Goal: Information Seeking & Learning: Learn about a topic

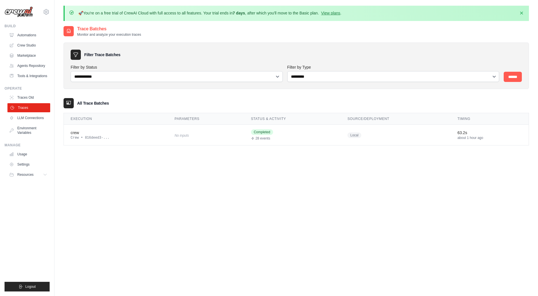
click at [33, 110] on link "Traces" at bounding box center [28, 107] width 43 height 9
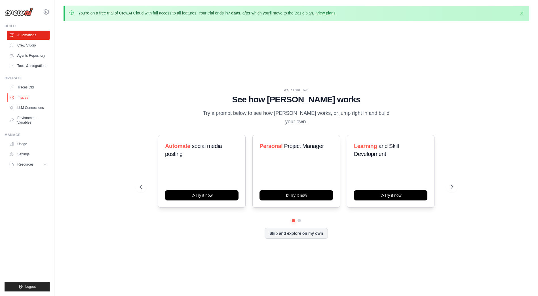
click at [30, 98] on link "Traces" at bounding box center [28, 97] width 43 height 9
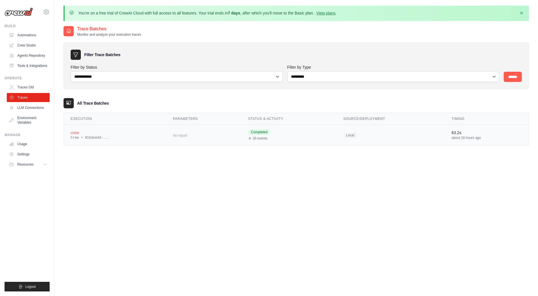
click at [92, 138] on div "Crew • 816deed3-..." at bounding box center [115, 138] width 89 height 5
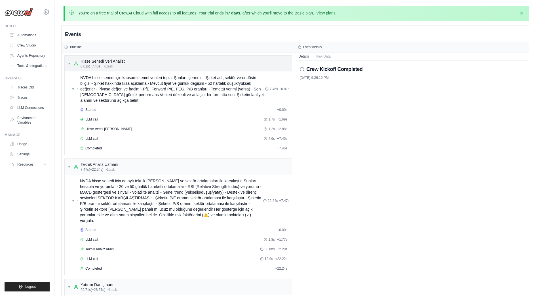
click at [70, 62] on span "▼" at bounding box center [69, 63] width 3 height 5
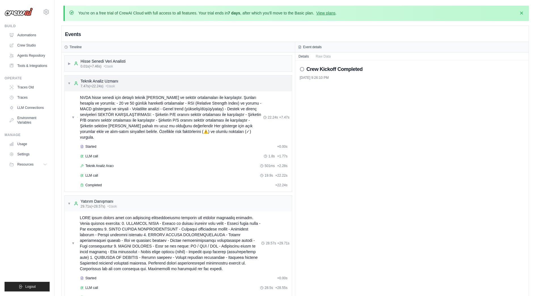
click at [71, 85] on span "▼" at bounding box center [69, 83] width 3 height 5
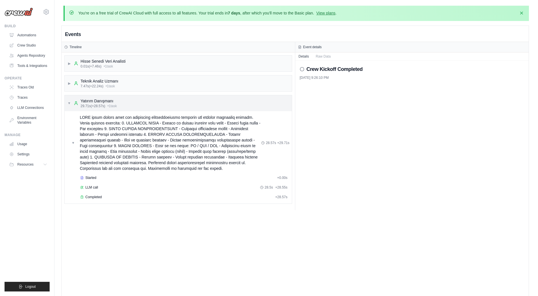
click at [70, 104] on span "▼" at bounding box center [69, 103] width 3 height 5
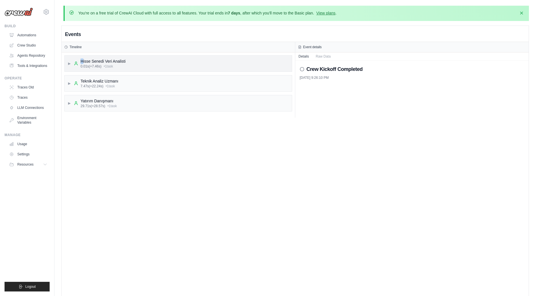
click at [82, 58] on div "▶ Hisse Senedi Veri Analisti 0.01s (+7.46s) • 1 task" at bounding box center [178, 64] width 227 height 16
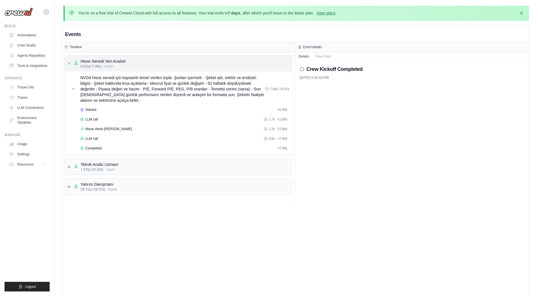
drag, startPoint x: 82, startPoint y: 58, endPoint x: 144, endPoint y: 59, distance: 62.1
click at [144, 59] on div "▼ Hisse Senedi Veri Analisti 0.01s (+7.46s) • 1 task" at bounding box center [178, 64] width 227 height 16
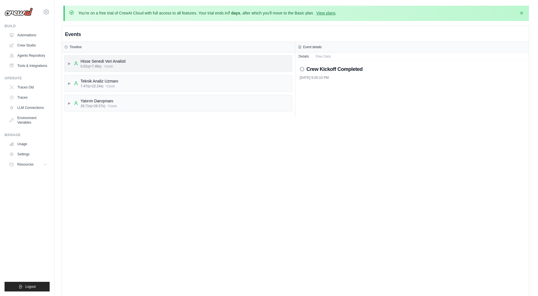
click at [100, 60] on div "Hisse Senedi Veri Analisti" at bounding box center [103, 61] width 45 height 6
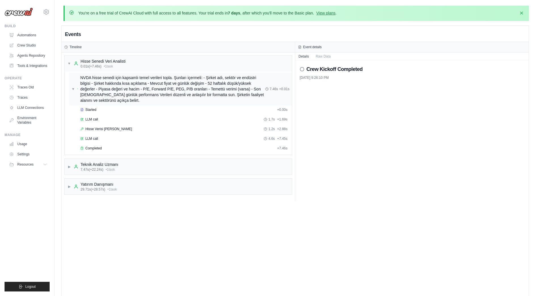
click at [98, 85] on span "NVDA hisse senedi için kapsamlı temel verileri topla. Şunları içermeli: - Şirke…" at bounding box center [172, 89] width 185 height 28
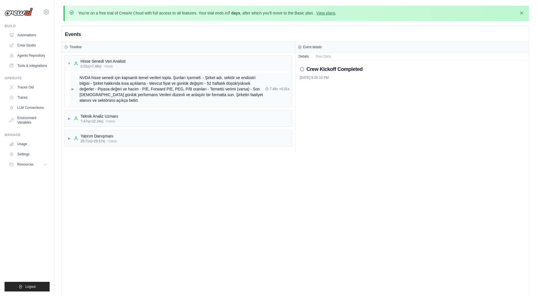
click at [99, 85] on span "NVDA hisse senedi için kapsamlı temel verileri topla. Şunları içermeli: - Şirke…" at bounding box center [172, 89] width 186 height 28
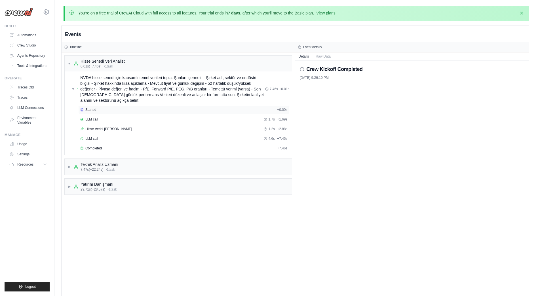
click at [94, 108] on span "Started" at bounding box center [90, 110] width 11 height 5
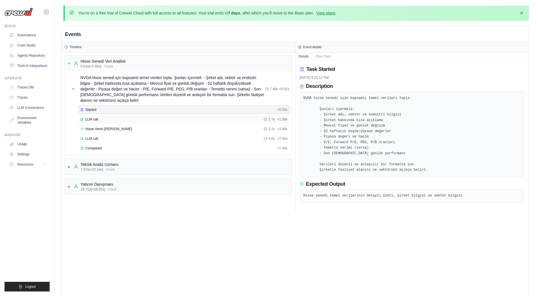
click at [101, 119] on div "LLM call 1.7s + 1.69s" at bounding box center [183, 119] width 207 height 5
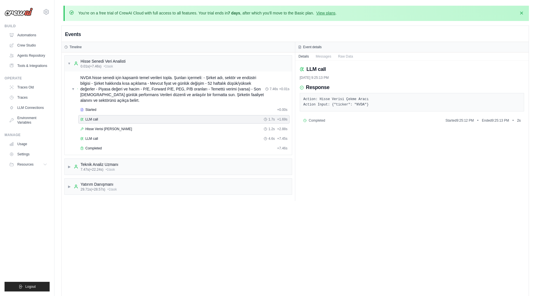
click at [355, 104] on pre "Action: Hisse Verisi Çekme Aracı Action Input: {"ticker": "NVDA"}" at bounding box center [412, 102] width 217 height 11
click at [119, 131] on span "Hisse Verisi Çekme Aracı" at bounding box center [108, 129] width 47 height 5
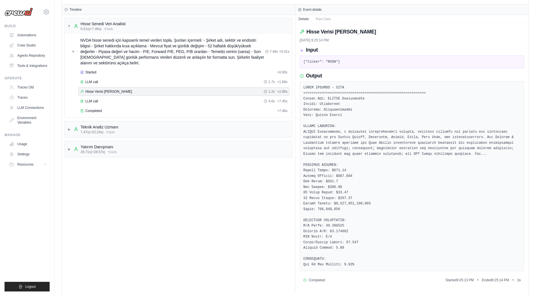
scroll to position [50, 0]
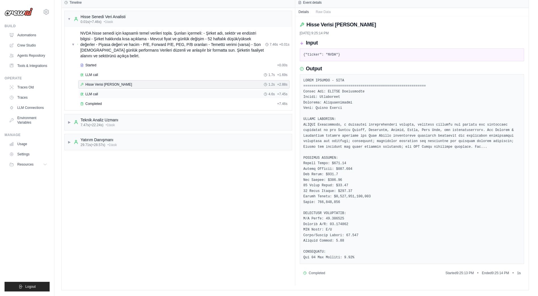
click at [96, 92] on span "LLM call" at bounding box center [91, 94] width 13 height 5
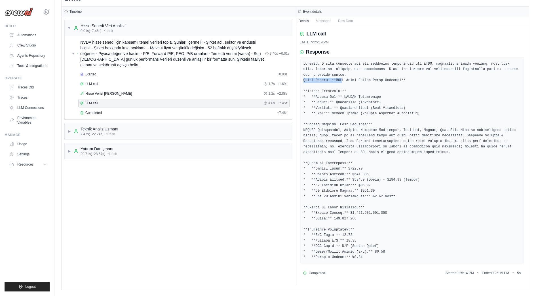
drag, startPoint x: 336, startPoint y: 80, endPoint x: 372, endPoint y: 79, distance: 36.0
click at [372, 79] on pre at bounding box center [412, 160] width 217 height 199
drag, startPoint x: 338, startPoint y: 164, endPoint x: 337, endPoint y: 169, distance: 5.3
click at [338, 164] on pre at bounding box center [412, 160] width 217 height 199
drag, startPoint x: 315, startPoint y: 167, endPoint x: 360, endPoint y: 191, distance: 50.8
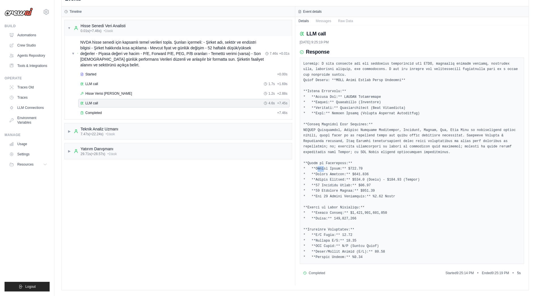
click at [360, 191] on pre at bounding box center [412, 160] width 217 height 199
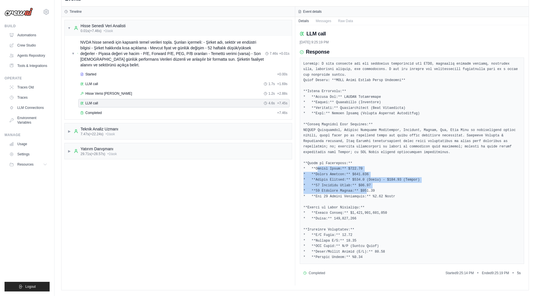
drag, startPoint x: 360, startPoint y: 191, endPoint x: 380, endPoint y: 208, distance: 26.4
click at [380, 208] on pre at bounding box center [412, 160] width 217 height 199
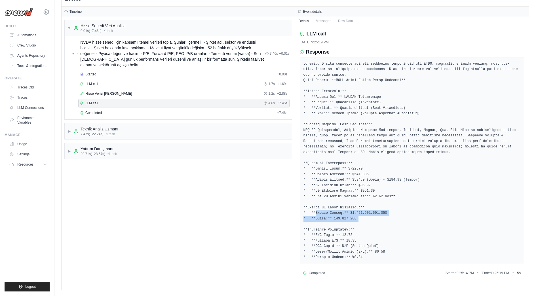
drag, startPoint x: 358, startPoint y: 221, endPoint x: 313, endPoint y: 214, distance: 45.1
click at [313, 214] on pre at bounding box center [412, 160] width 217 height 199
drag, startPoint x: 313, startPoint y: 214, endPoint x: 379, endPoint y: 222, distance: 66.5
click at [379, 222] on pre at bounding box center [412, 160] width 217 height 199
click at [97, 111] on span "Completed" at bounding box center [93, 113] width 16 height 5
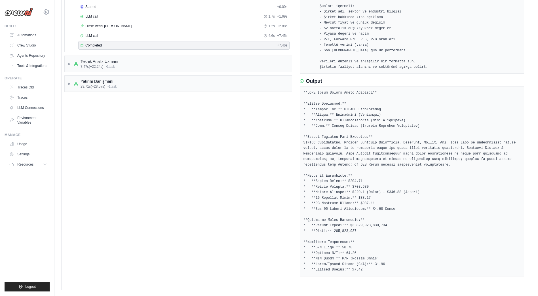
scroll to position [29, 0]
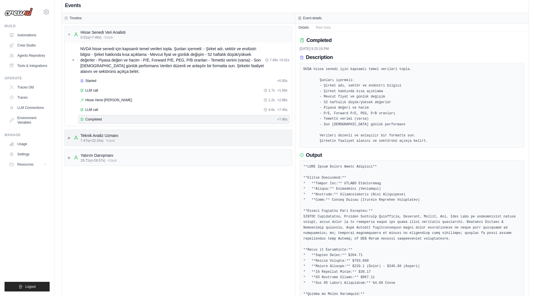
click at [68, 138] on span "▶" at bounding box center [69, 138] width 3 height 5
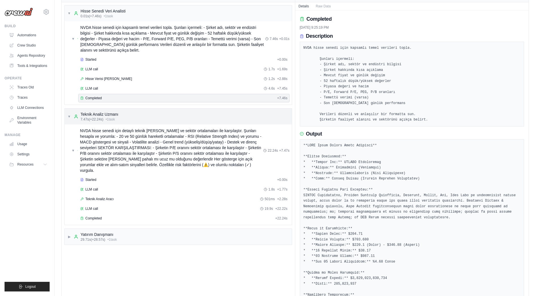
scroll to position [57, 0]
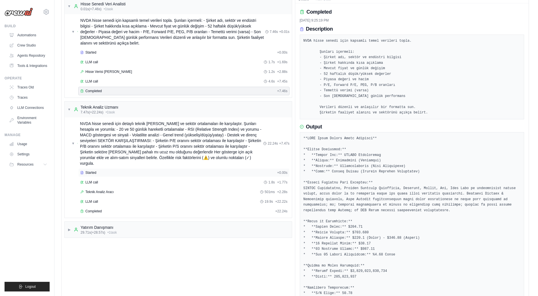
click at [102, 171] on div "Started" at bounding box center [177, 173] width 195 height 5
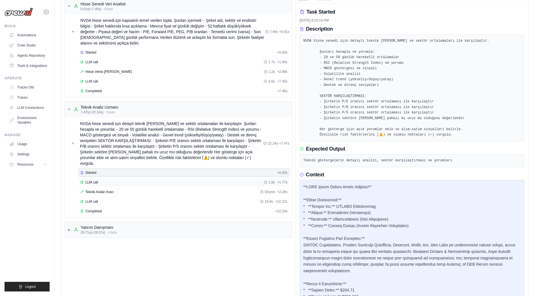
click at [100, 180] on div "LLM call 1.8s + 1.77s" at bounding box center [183, 182] width 207 height 5
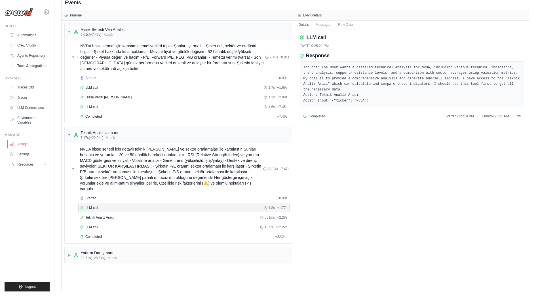
click at [22, 145] on link "Usage" at bounding box center [28, 144] width 43 height 9
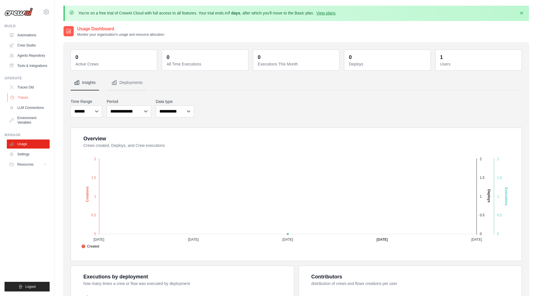
click at [28, 94] on link "Traces" at bounding box center [28, 97] width 43 height 9
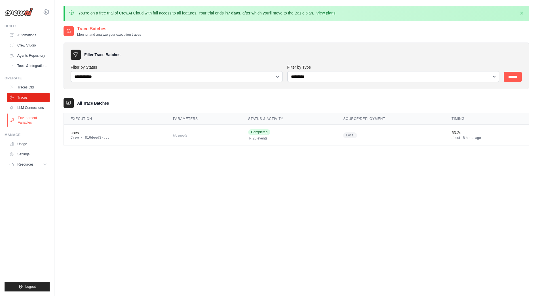
click at [26, 118] on link "Environment Variables" at bounding box center [28, 120] width 43 height 14
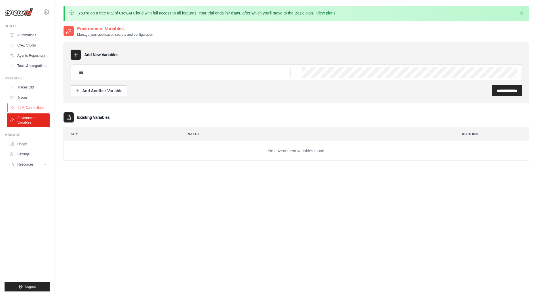
click at [30, 106] on link "LLM Connections" at bounding box center [28, 107] width 43 height 9
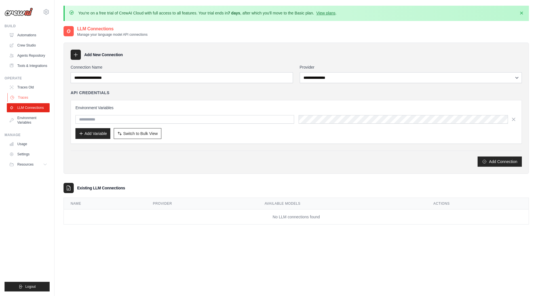
click at [31, 95] on link "Traces" at bounding box center [28, 97] width 43 height 9
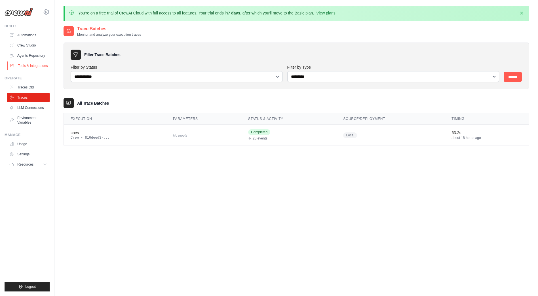
click at [32, 66] on link "Tools & Integrations" at bounding box center [28, 65] width 43 height 9
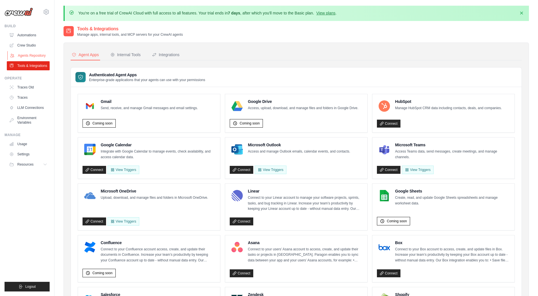
click at [28, 60] on link "Agents Repository" at bounding box center [28, 55] width 43 height 9
click at [30, 55] on link "Agents Repository" at bounding box center [28, 55] width 43 height 9
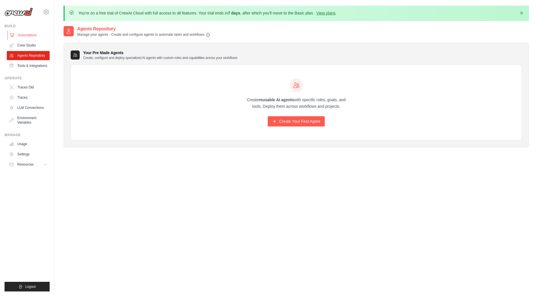
click at [21, 34] on link "Automations" at bounding box center [28, 35] width 43 height 9
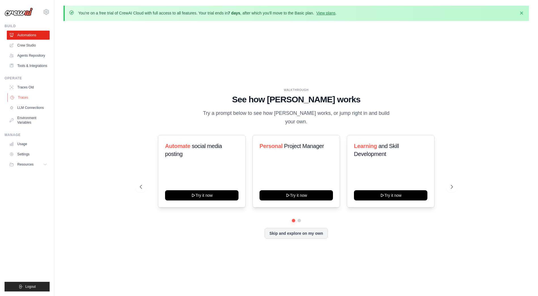
click at [22, 98] on link "Traces" at bounding box center [28, 97] width 43 height 9
